Goal: Find specific page/section: Find specific page/section

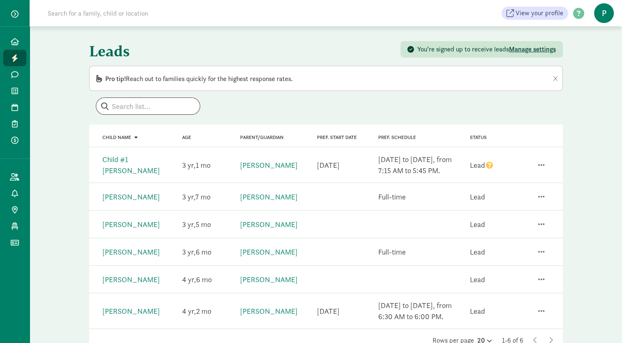
click at [489, 164] on icon "question" at bounding box center [489, 165] width 7 height 7
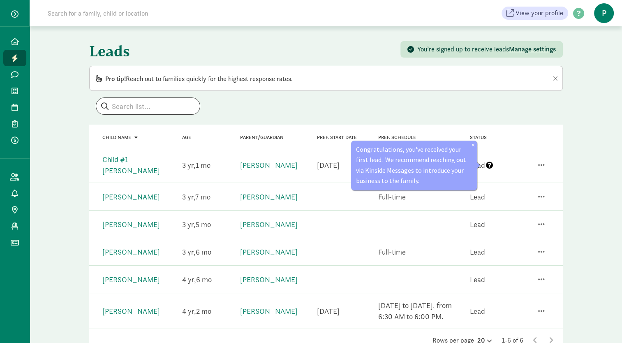
click at [489, 164] on icon "question" at bounding box center [489, 165] width 7 height 7
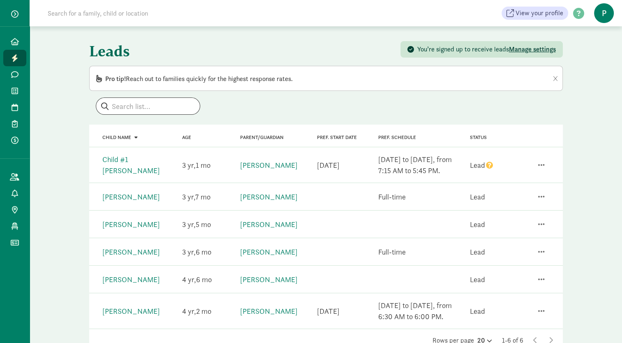
click at [489, 164] on icon "question" at bounding box center [489, 165] width 7 height 7
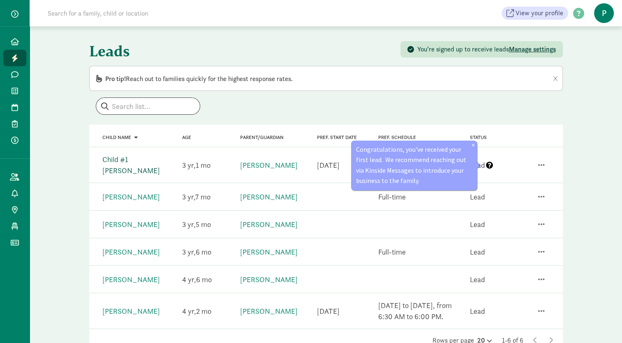
click at [141, 164] on link "Child #1 [PERSON_NAME]" at bounding box center [131, 165] width 58 height 21
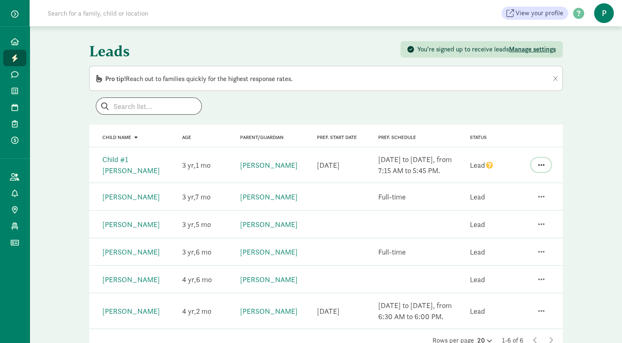
click at [542, 164] on span "button" at bounding box center [541, 164] width 7 height 7
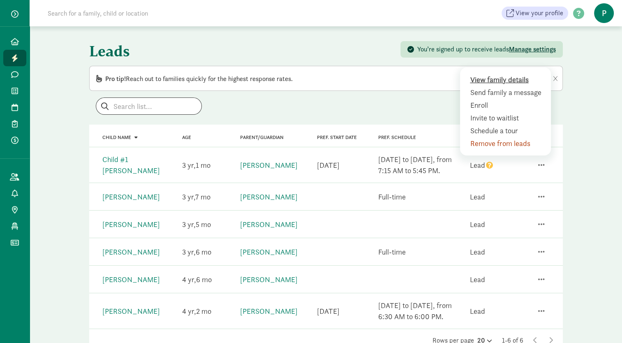
click at [518, 87] on div "View family details" at bounding box center [507, 92] width 75 height 11
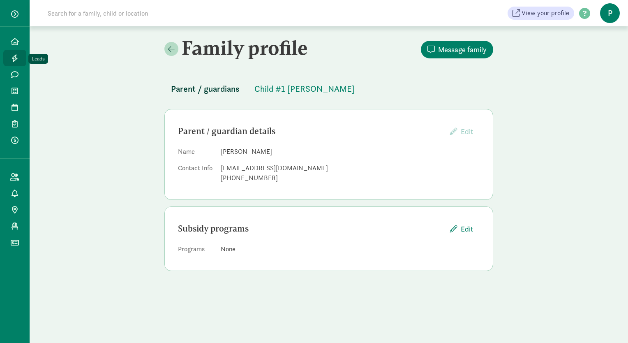
click at [17, 59] on icon at bounding box center [15, 57] width 7 height 7
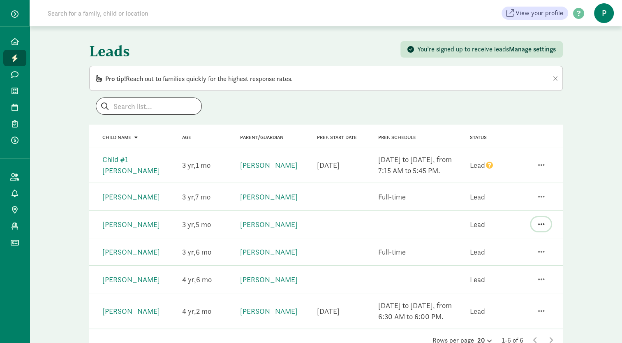
click at [541, 223] on span "button" at bounding box center [541, 223] width 7 height 7
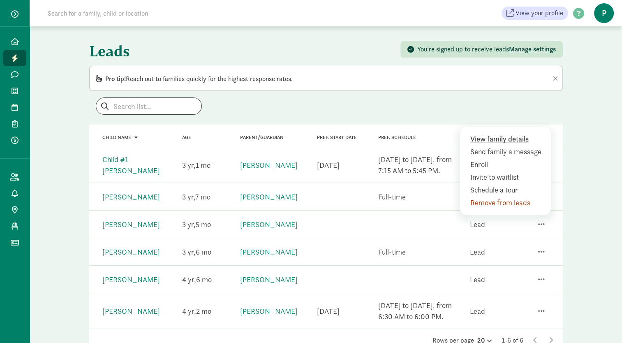
click at [513, 146] on div "View family details" at bounding box center [507, 151] width 75 height 11
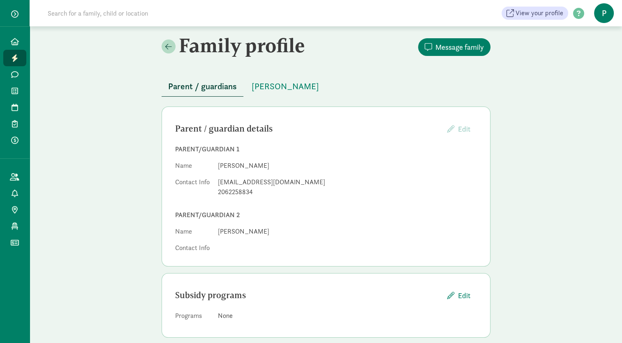
scroll to position [2, 0]
click at [9, 55] on link "Leads" at bounding box center [14, 58] width 23 height 16
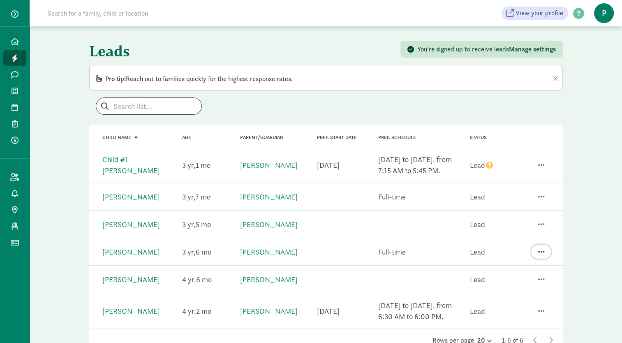
click at [538, 251] on span "button" at bounding box center [541, 251] width 7 height 7
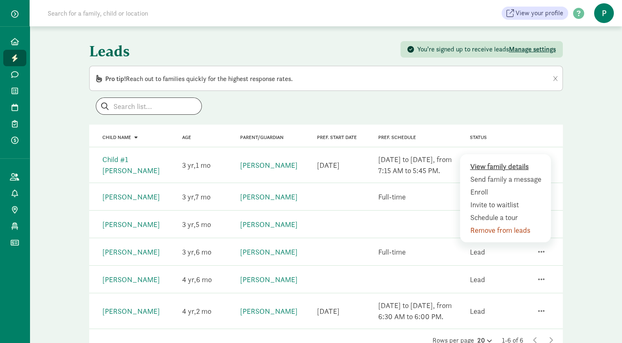
click at [513, 173] on div "View family details" at bounding box center [507, 178] width 75 height 11
